Goal: Find specific page/section: Find specific page/section

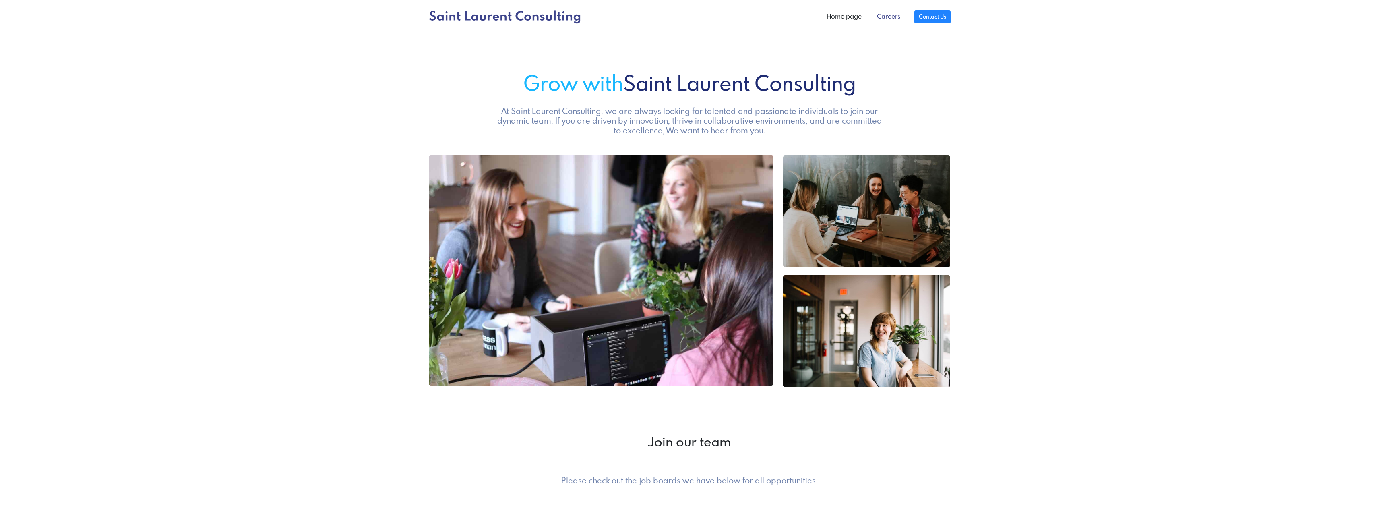
click at [888, 17] on link "Careers" at bounding box center [888, 17] width 39 height 16
click at [849, 18] on link "Home page" at bounding box center [844, 17] width 50 height 16
